Goal: Download file/media

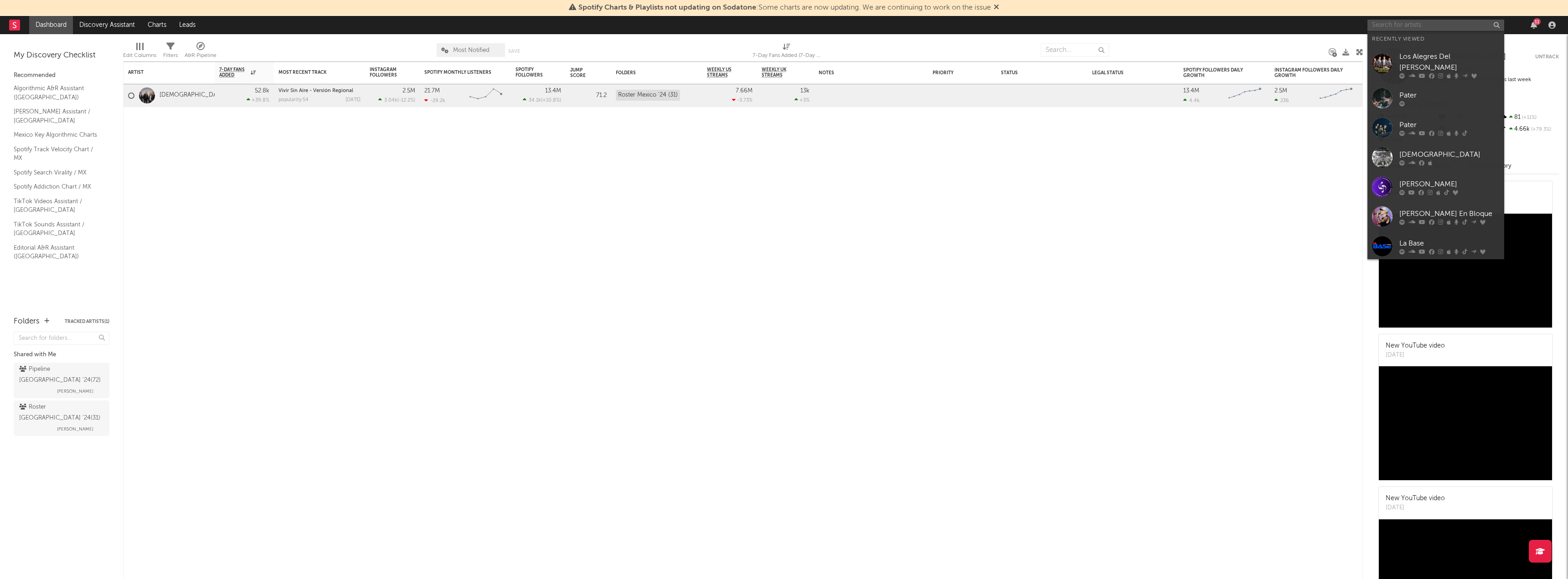
click at [1415, 26] on input "text" at bounding box center [1436, 25] width 137 height 12
type input "calle 24"
click at [1416, 43] on div "Calle 24" at bounding box center [1449, 43] width 101 height 11
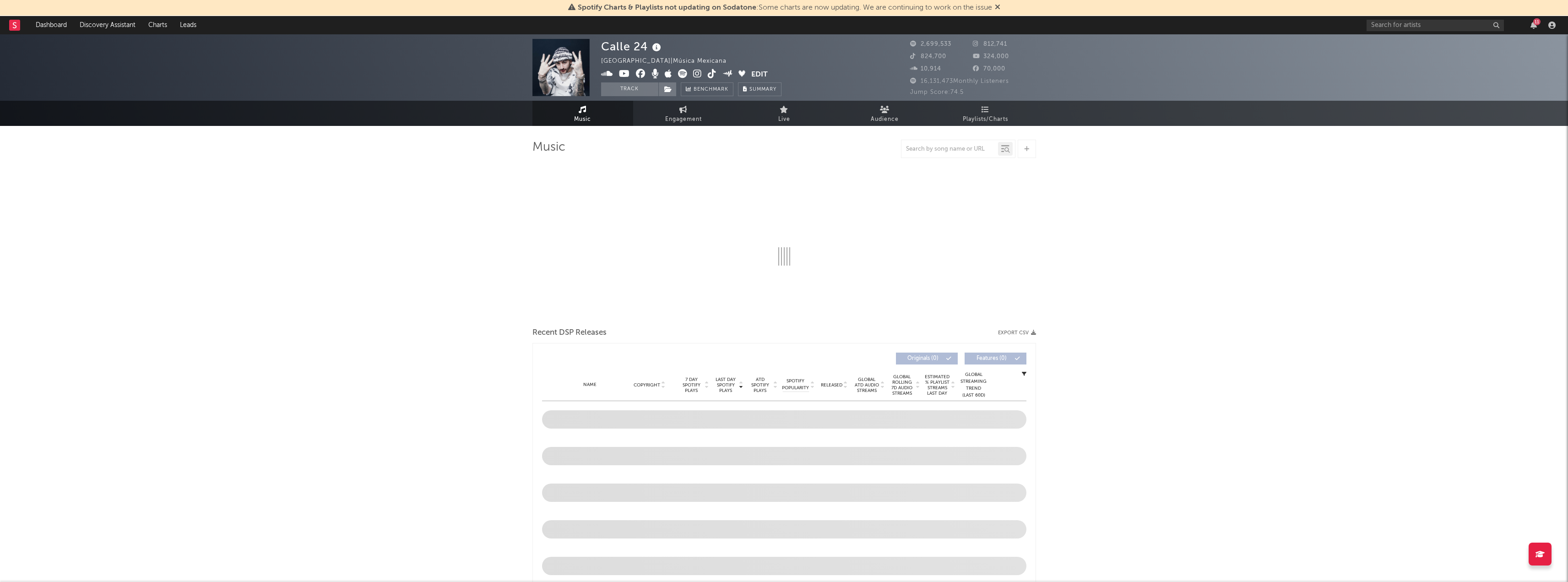
select select "6m"
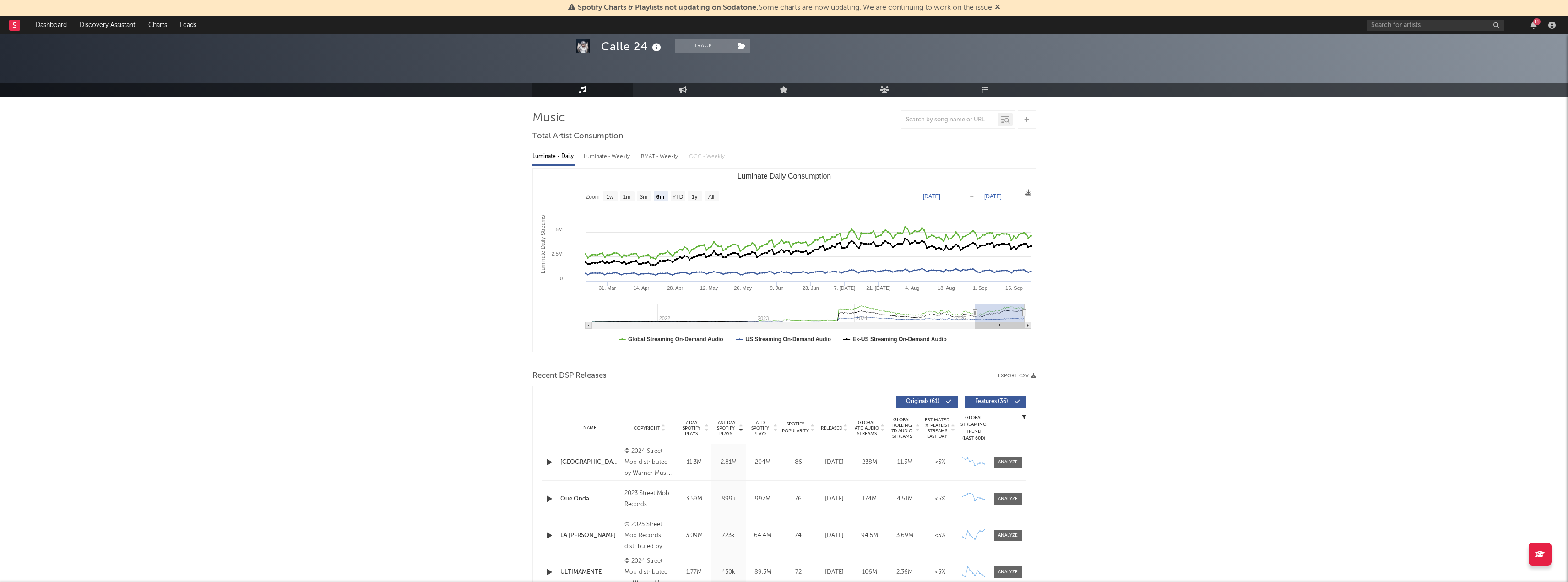
scroll to position [46, 0]
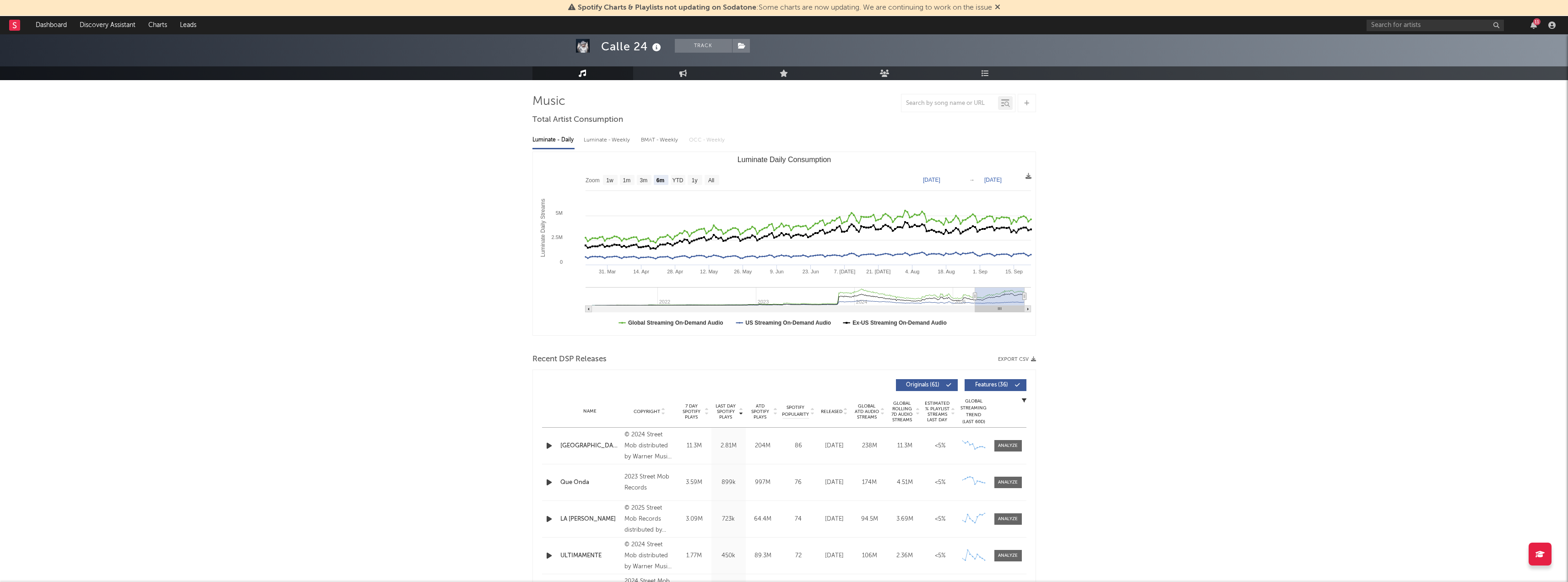
click at [1024, 362] on button "Export CSV" at bounding box center [1017, 359] width 38 height 5
